Goal: Navigation & Orientation: Find specific page/section

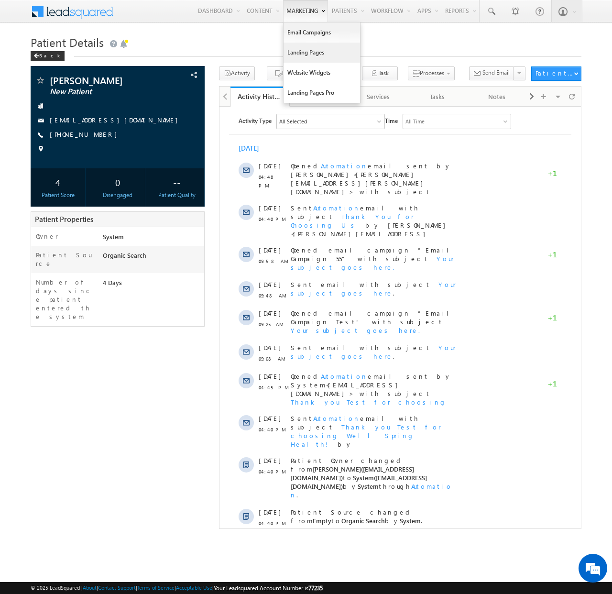
click at [301, 53] on link "Landing Pages" at bounding box center [322, 53] width 77 height 20
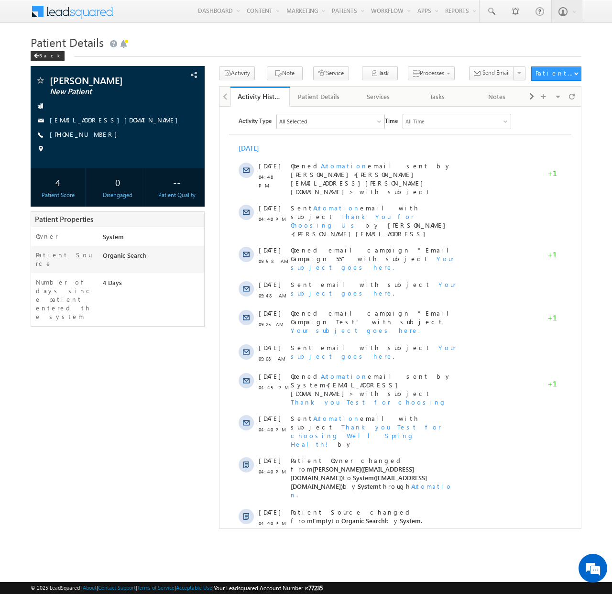
click at [110, 363] on div "Paul Test New Patient --" at bounding box center [306, 297] width 551 height 462
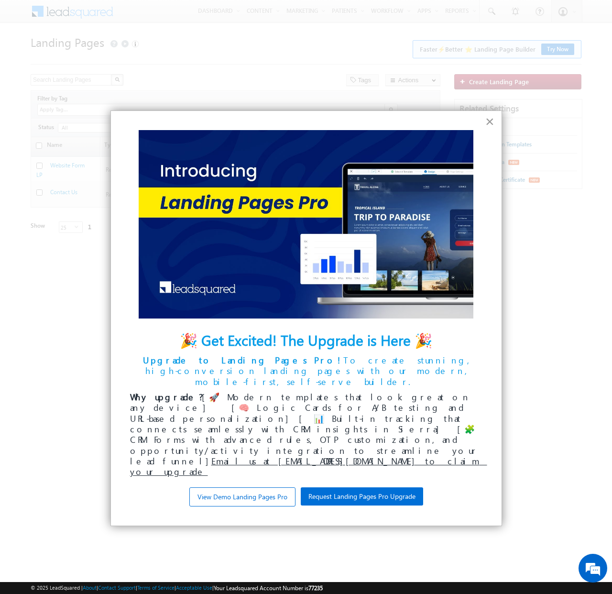
click at [489, 121] on button "×" at bounding box center [489, 121] width 9 height 15
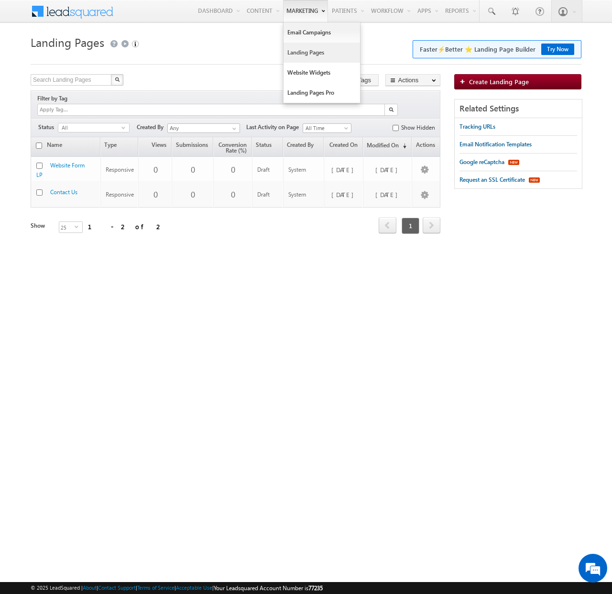
click at [304, 49] on link "Landing Pages" at bounding box center [322, 53] width 77 height 20
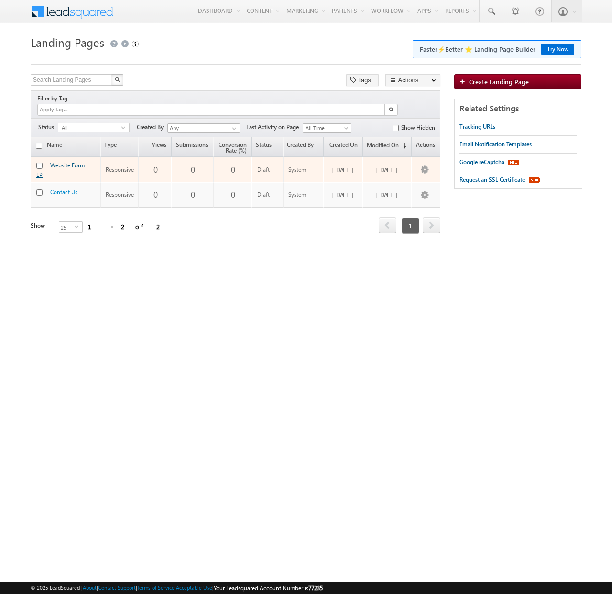
click at [71, 162] on link "Website Form LP" at bounding box center [60, 170] width 48 height 17
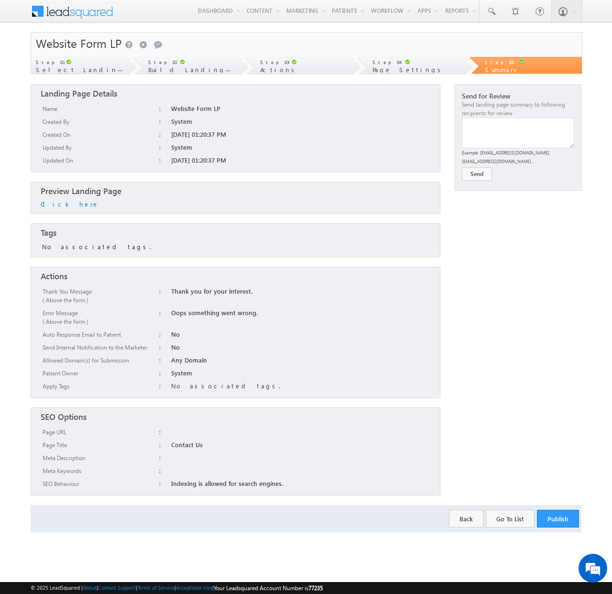
click at [197, 66] on div "Step 02" at bounding box center [193, 62] width 90 height 10
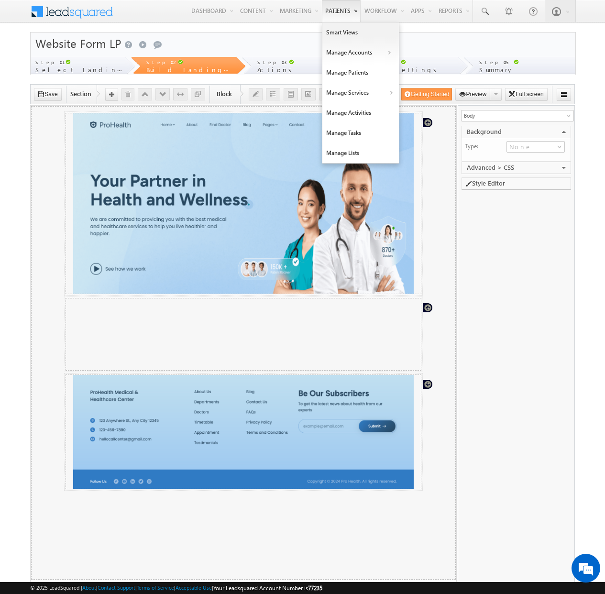
click at [338, 12] on link "Patients" at bounding box center [341, 11] width 39 height 22
click at [338, 34] on link "Smart Views" at bounding box center [360, 32] width 77 height 20
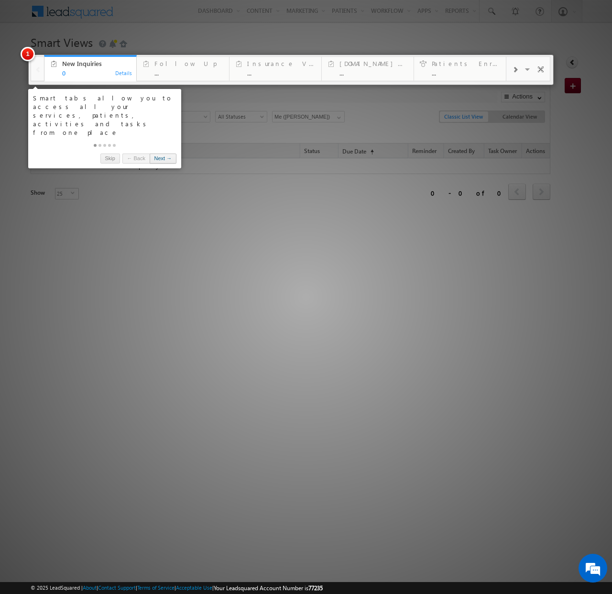
click at [162, 154] on link "Next →" at bounding box center [163, 159] width 27 height 10
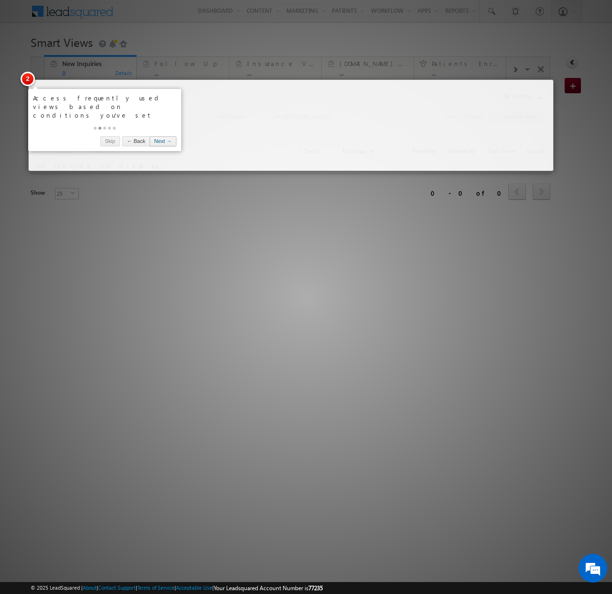
click at [164, 136] on link "Next →" at bounding box center [163, 141] width 27 height 10
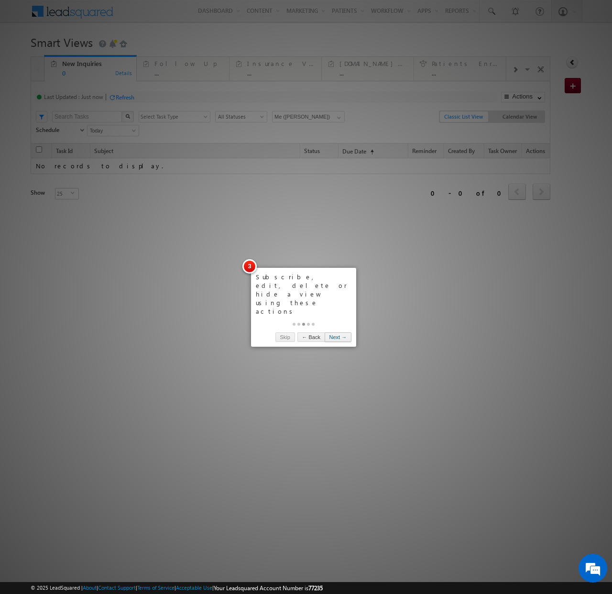
click at [339, 332] on link "Next →" at bounding box center [338, 337] width 27 height 10
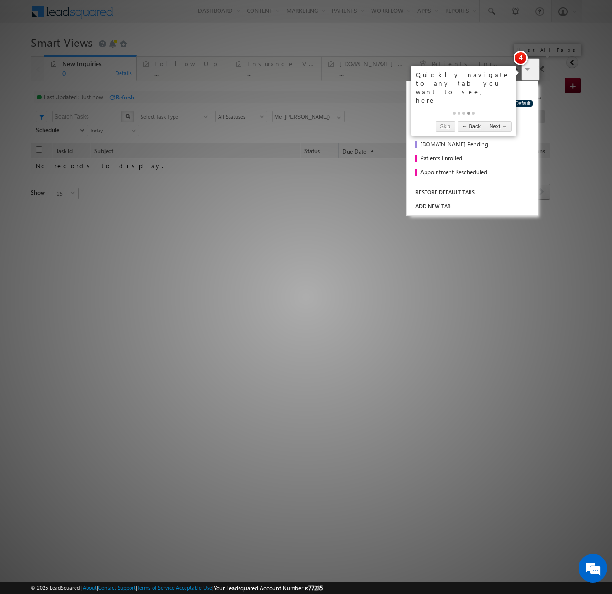
click at [529, 72] on span at bounding box center [529, 71] width 10 height 20
click at [496, 121] on link "Next →" at bounding box center [498, 126] width 27 height 10
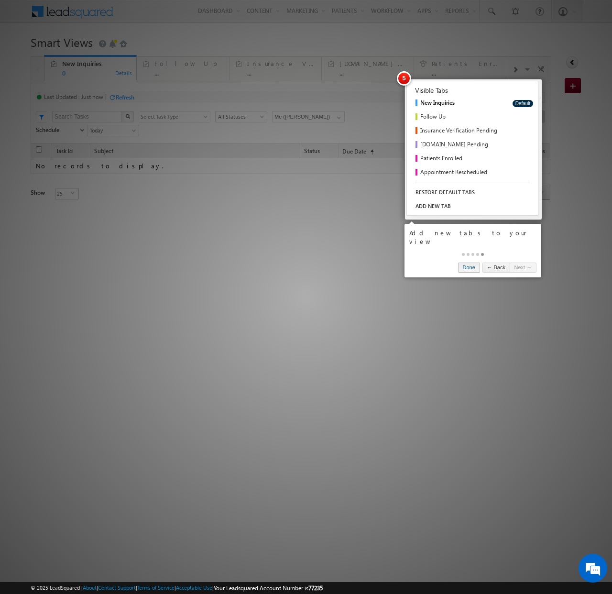
click at [458, 263] on link "Done" at bounding box center [469, 268] width 22 height 10
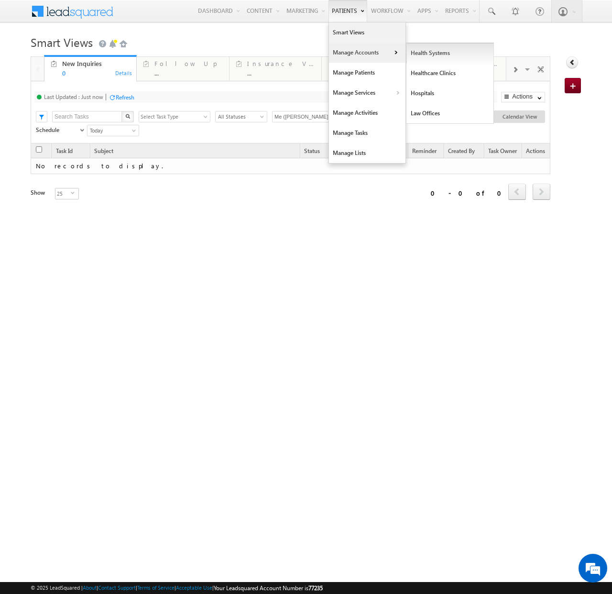
click at [453, 58] on link "Health Systems" at bounding box center [450, 53] width 88 height 20
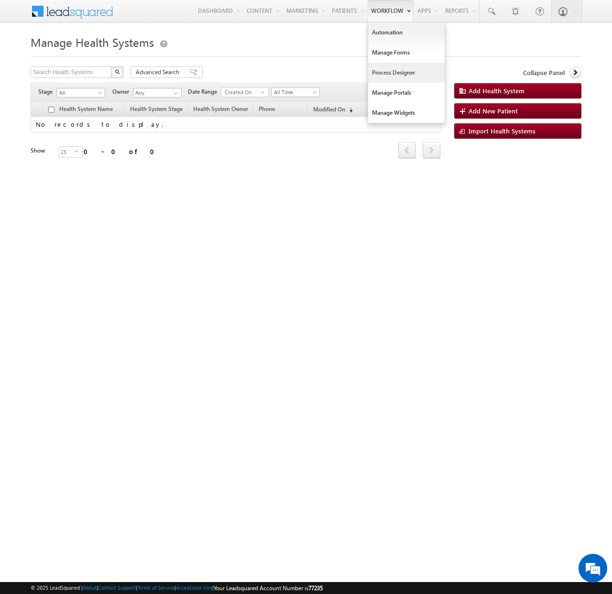
click at [377, 67] on link "Process Designer" at bounding box center [406, 73] width 77 height 20
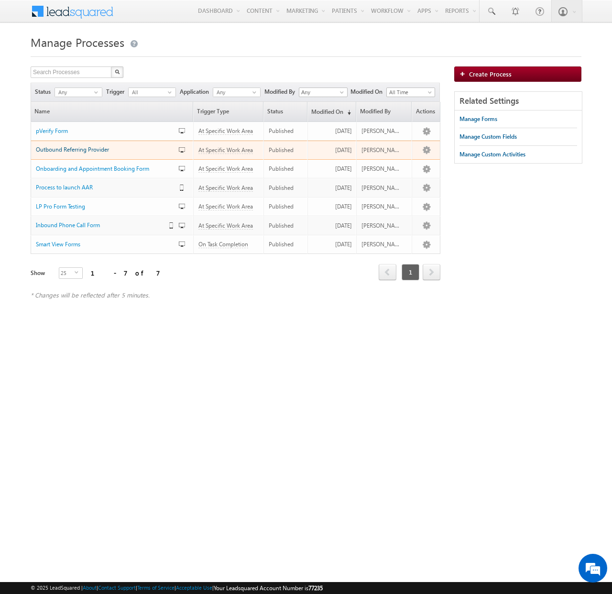
click at [72, 150] on span "Outbound Referring Provider" at bounding box center [72, 149] width 73 height 7
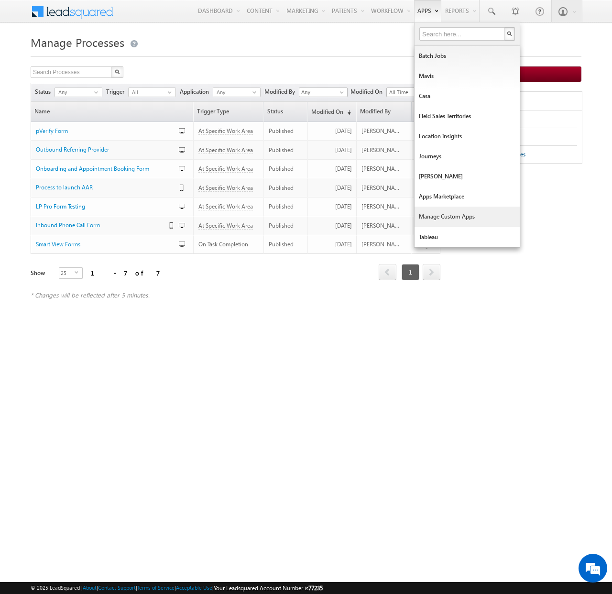
click at [455, 213] on link "Manage Custom Apps" at bounding box center [467, 217] width 105 height 20
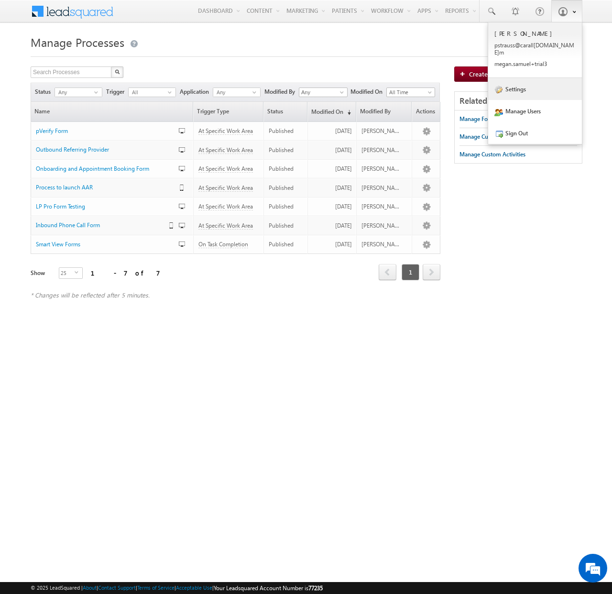
click at [526, 81] on link "Settings" at bounding box center [535, 89] width 94 height 22
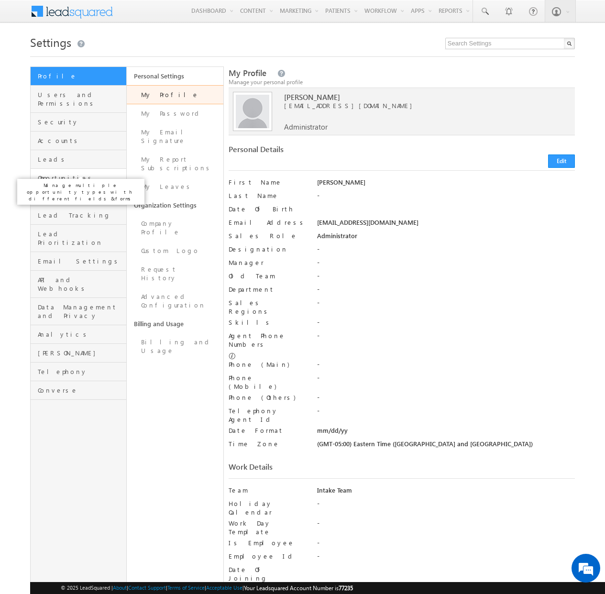
click at [63, 174] on span "Opportunities" at bounding box center [81, 178] width 86 height 9
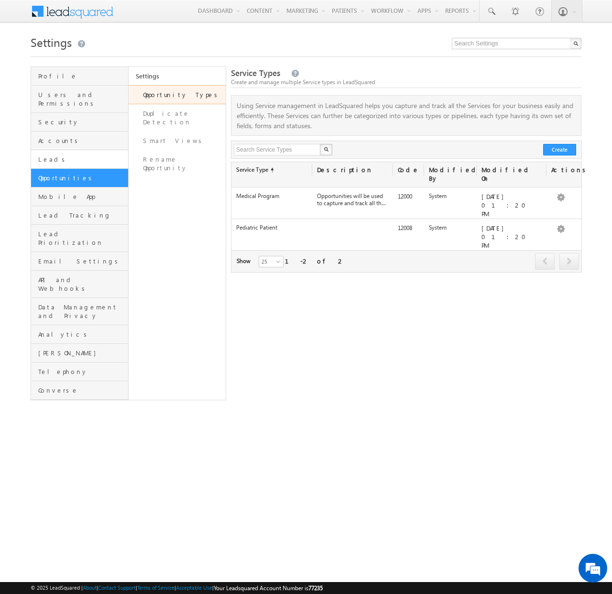
click at [77, 150] on link "Leads" at bounding box center [79, 159] width 97 height 19
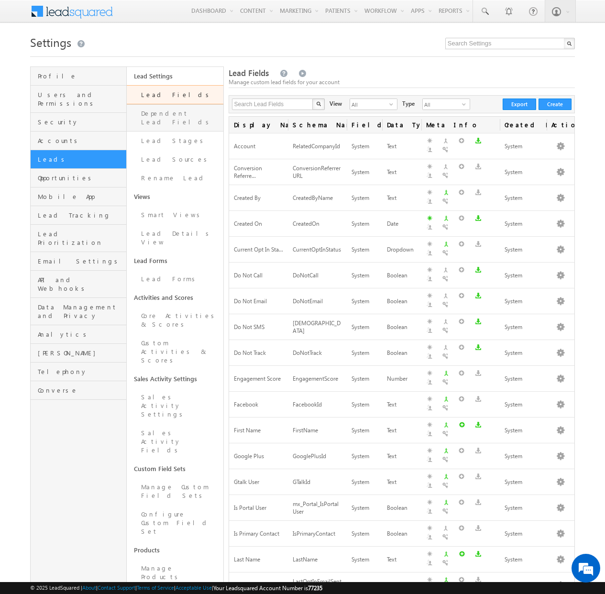
click at [167, 114] on link "Dependent Lead Fields" at bounding box center [175, 117] width 96 height 27
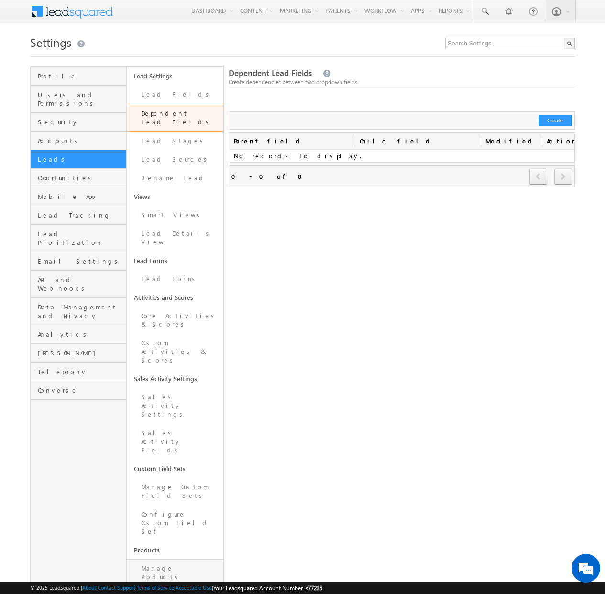
click at [161, 559] on link "Manage Products" at bounding box center [175, 572] width 96 height 27
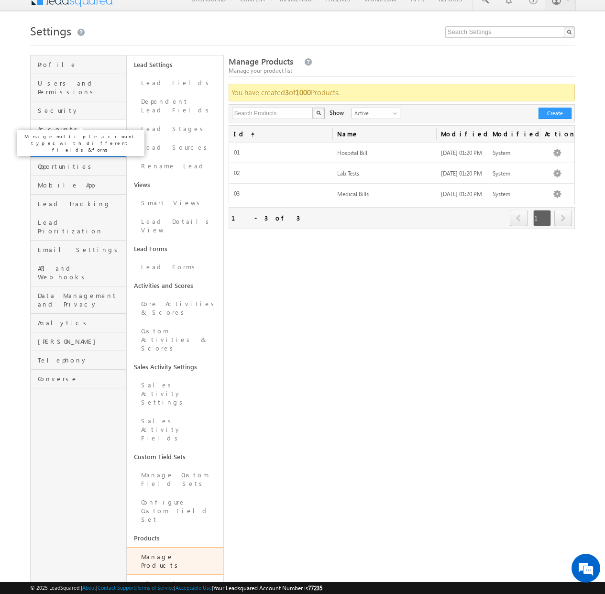
click at [55, 125] on span "Accounts" at bounding box center [81, 129] width 86 height 9
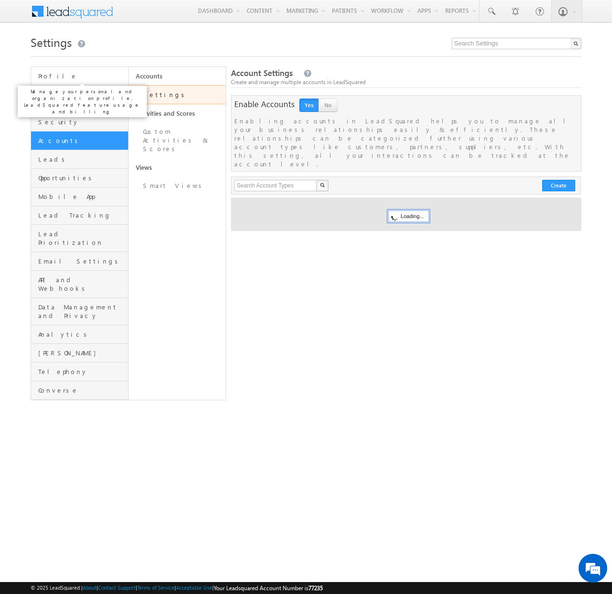
click at [48, 78] on span "Profile" at bounding box center [82, 76] width 88 height 9
